Goal: Complete application form

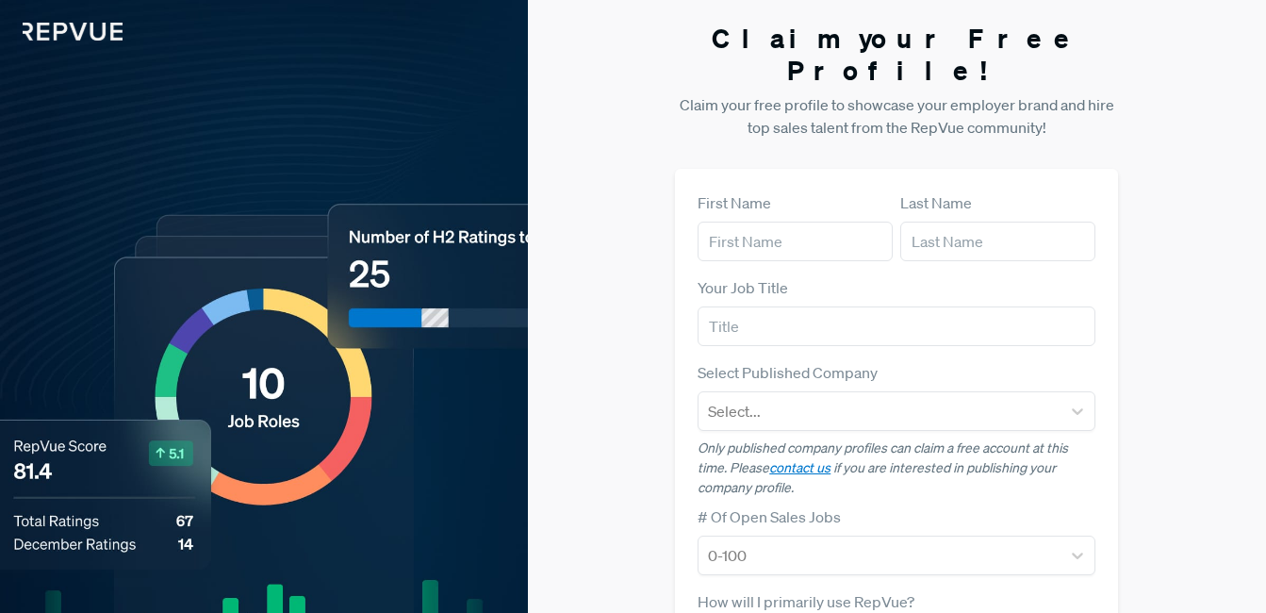
scroll to position [347, 0]
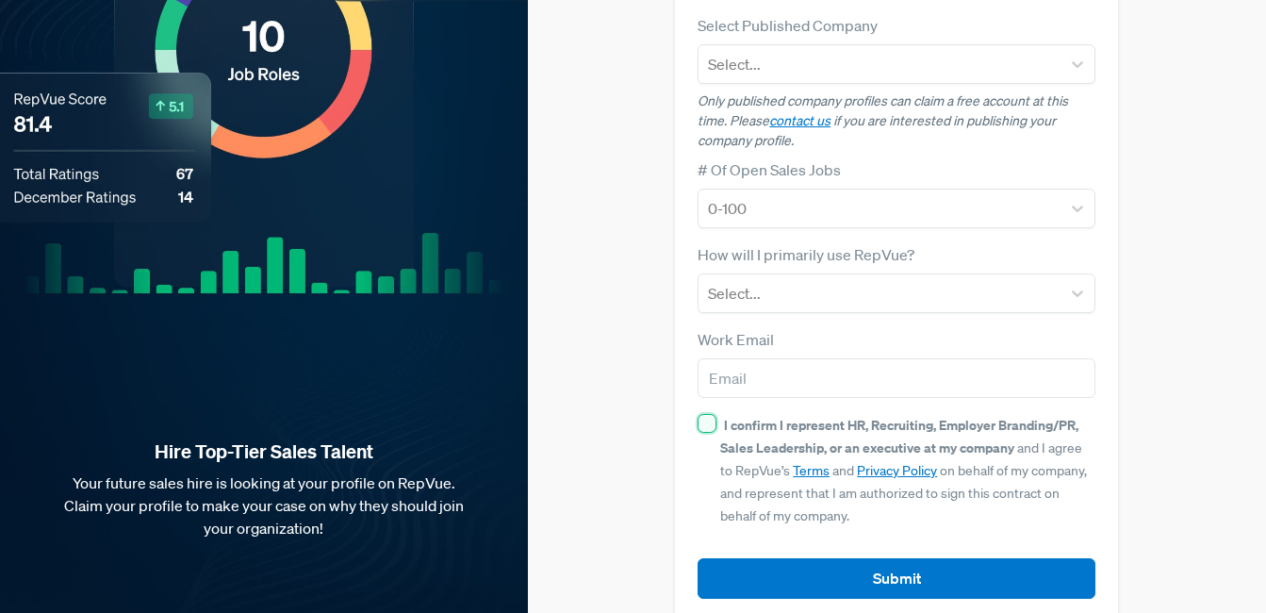
click at [702, 414] on input "I confirm I represent HR, Recruiting, Employer Branding/PR, Sales Leadership, o…" at bounding box center [706, 423] width 19 height 19
checkbox input "true"
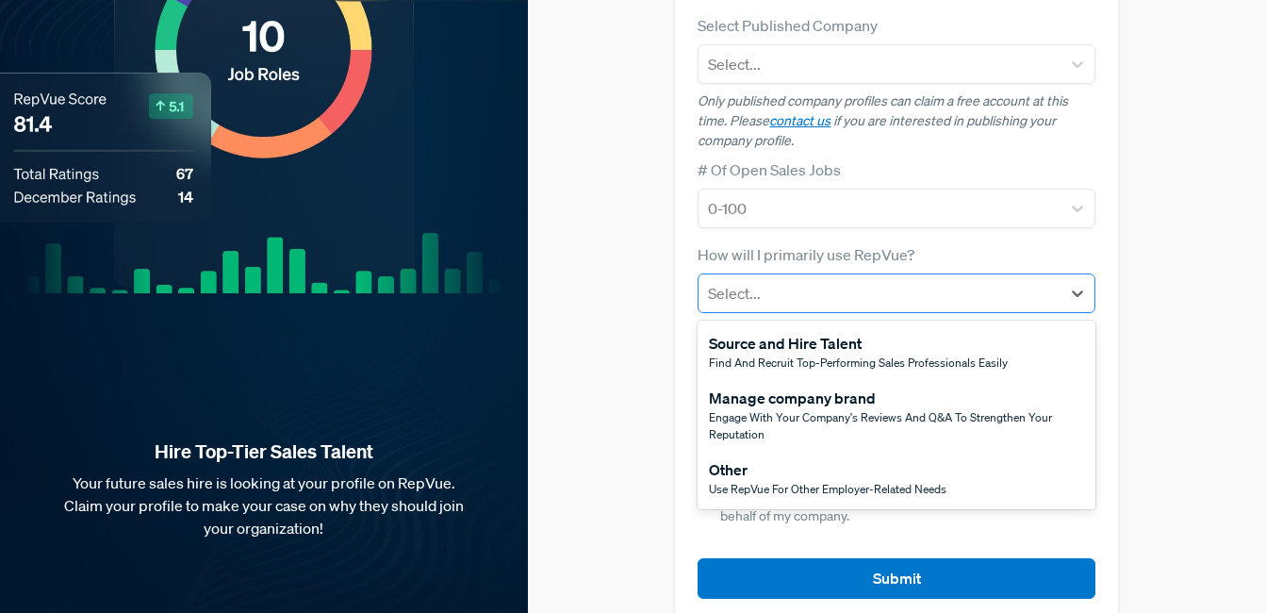
click at [832, 280] on div at bounding box center [879, 293] width 343 height 26
click at [790, 458] on div "Other" at bounding box center [827, 469] width 237 height 23
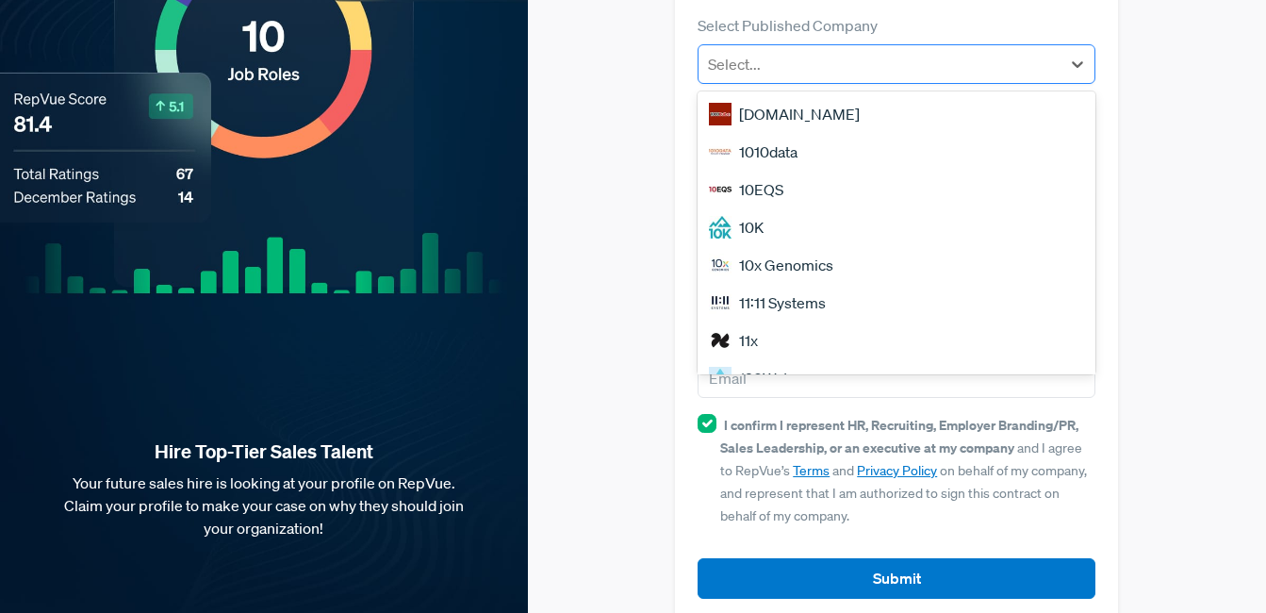
click at [840, 51] on div at bounding box center [879, 64] width 343 height 26
click at [841, 133] on div "1010data" at bounding box center [896, 152] width 398 height 38
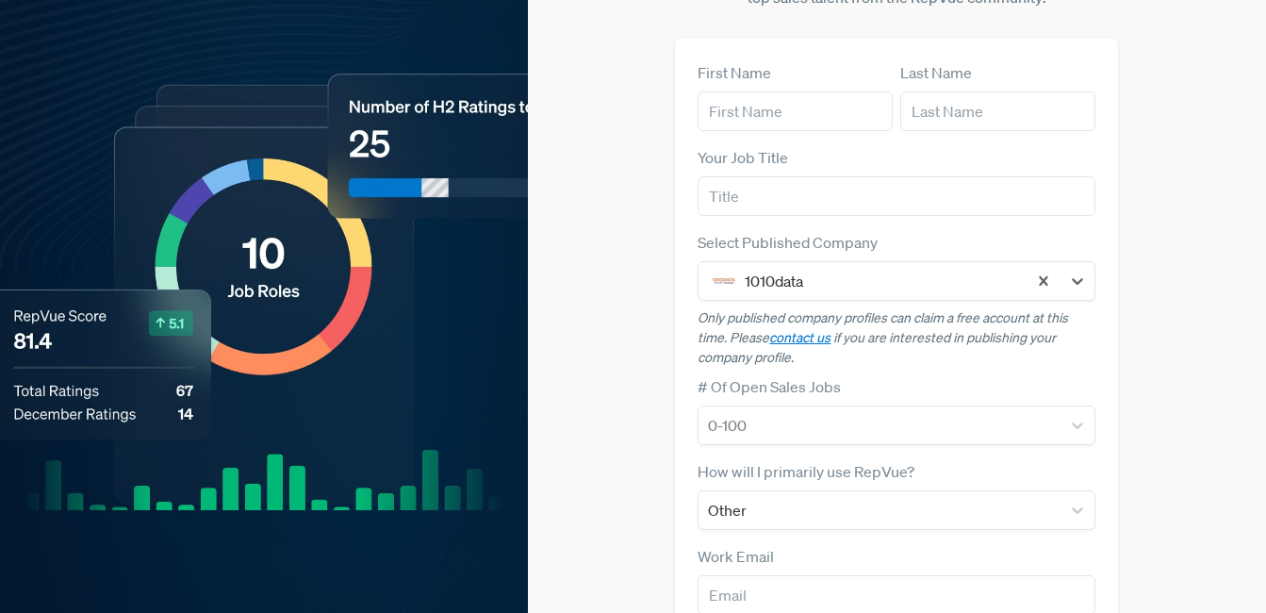
scroll to position [127, 0]
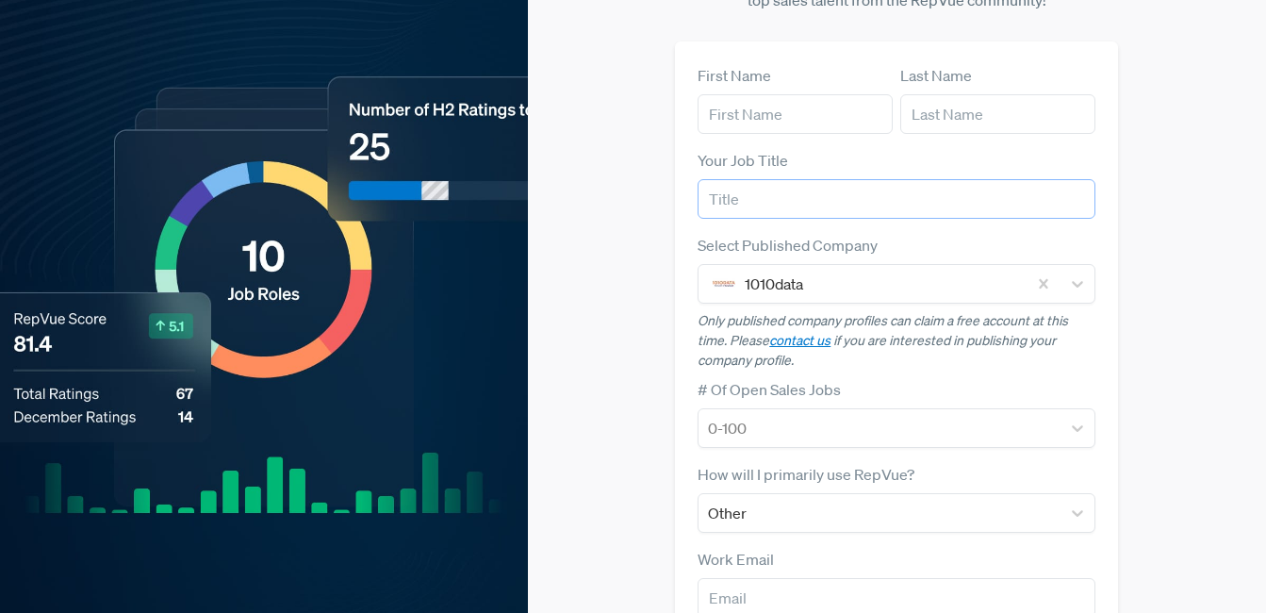
click at [778, 179] on input "text" at bounding box center [896, 199] width 398 height 40
type input "IS"
click at [911, 192] on form "First Name Last Name Your Job Title IS Select Published Company 1010data Only p…" at bounding box center [896, 441] width 398 height 754
